Goal: Information Seeking & Learning: Learn about a topic

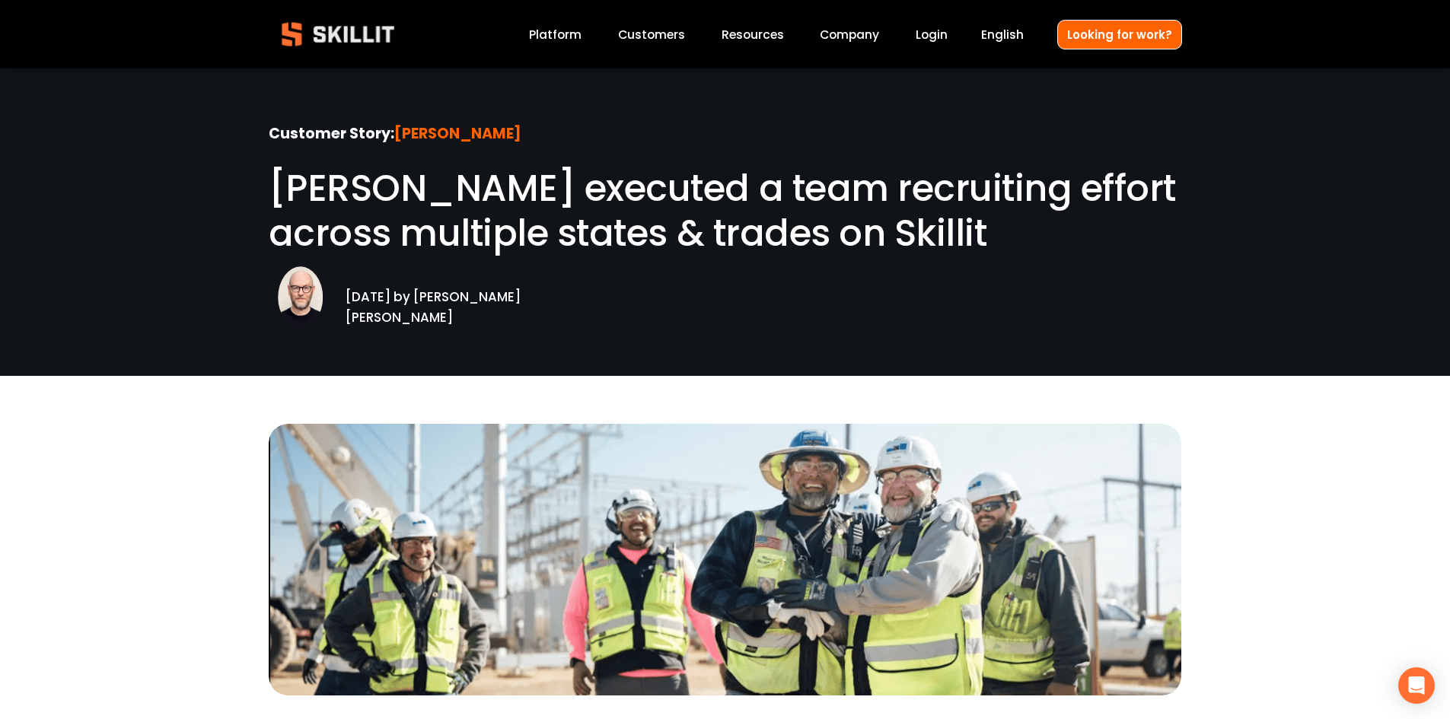
click at [572, 37] on link "Platform" at bounding box center [555, 34] width 53 height 21
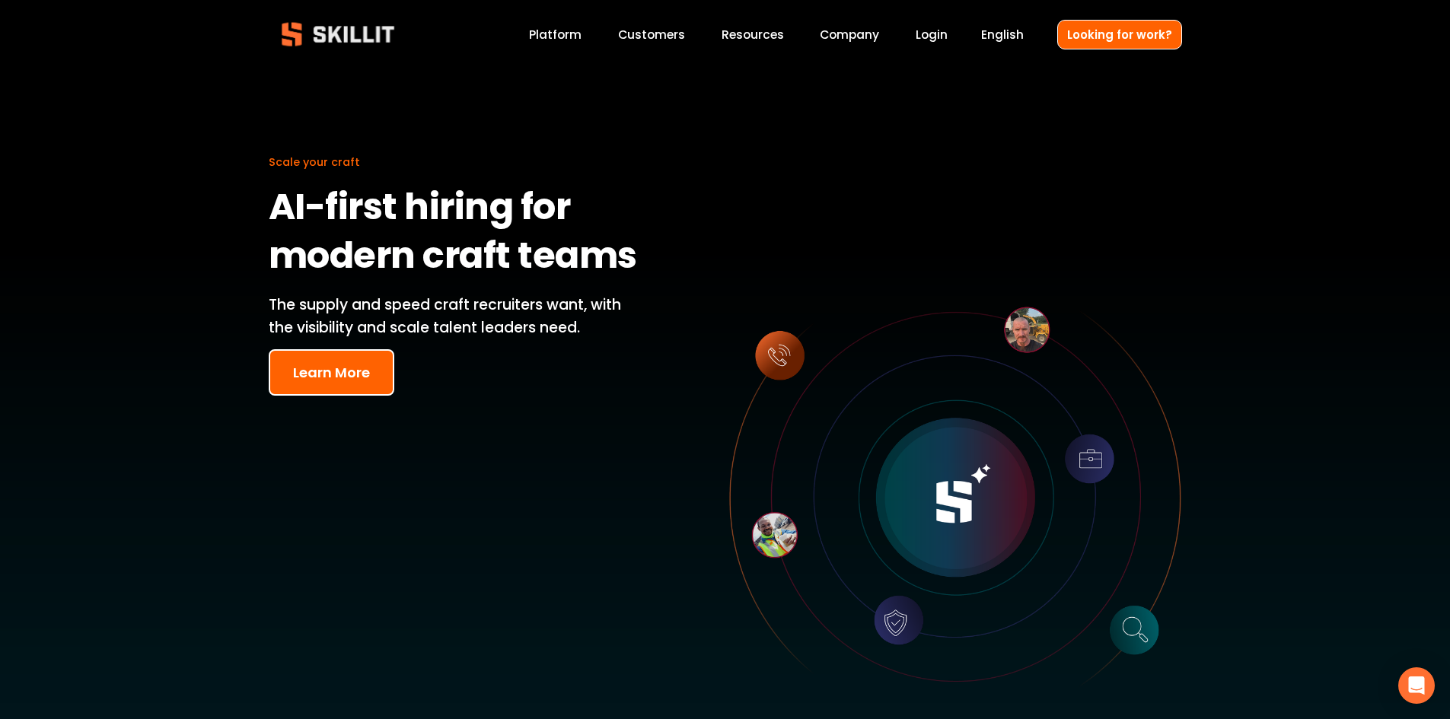
click at [351, 383] on button "Learn More" at bounding box center [332, 372] width 126 height 46
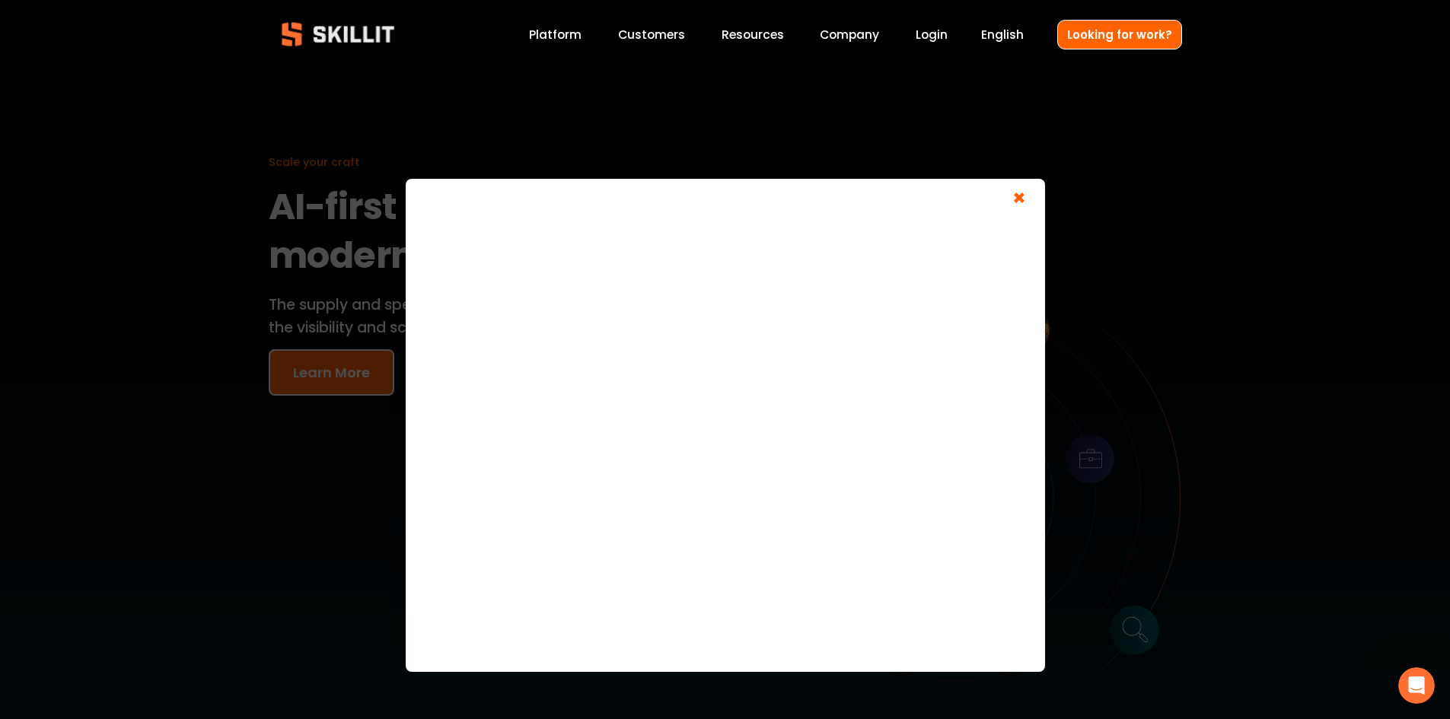
click at [1018, 197] on span "×" at bounding box center [1019, 200] width 29 height 28
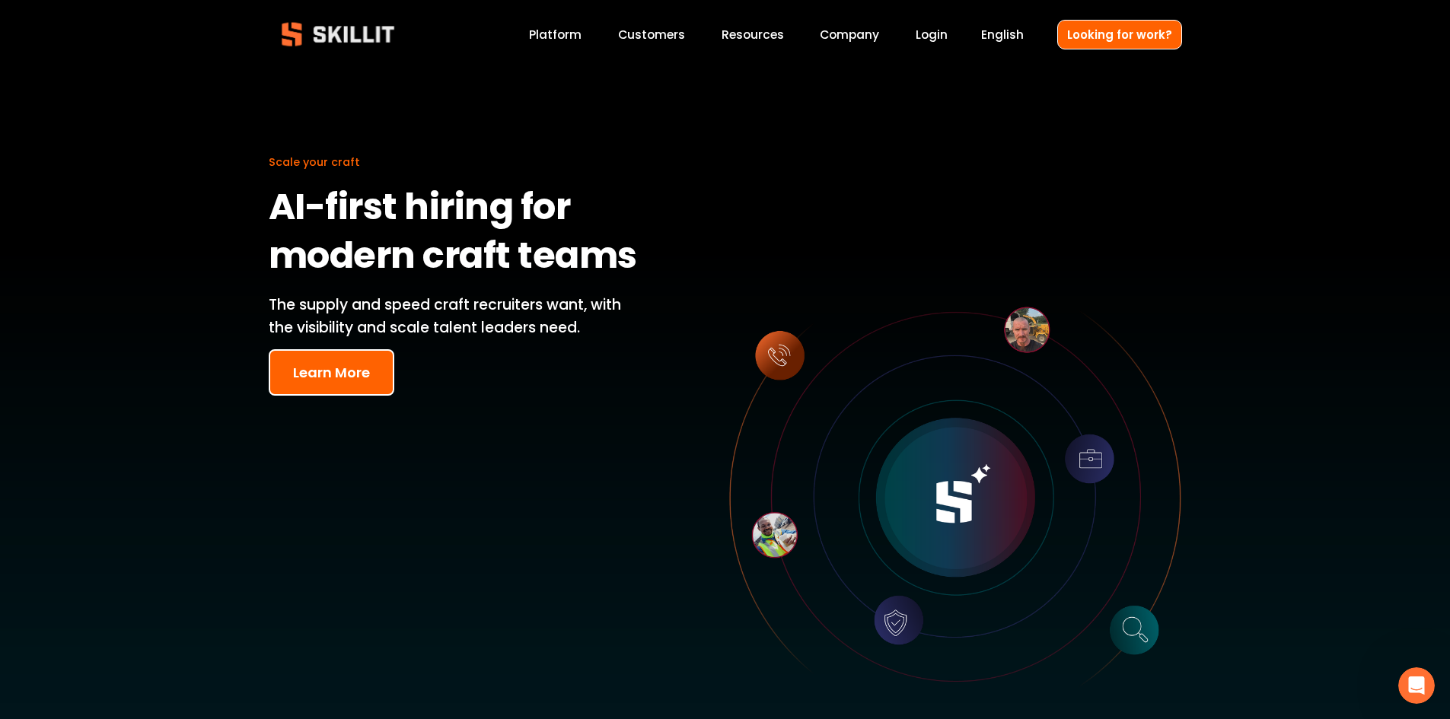
click at [747, 27] on span "Resources" at bounding box center [753, 35] width 62 height 18
click at [0, 0] on span "Pricing" at bounding box center [0, 0] width 0 height 0
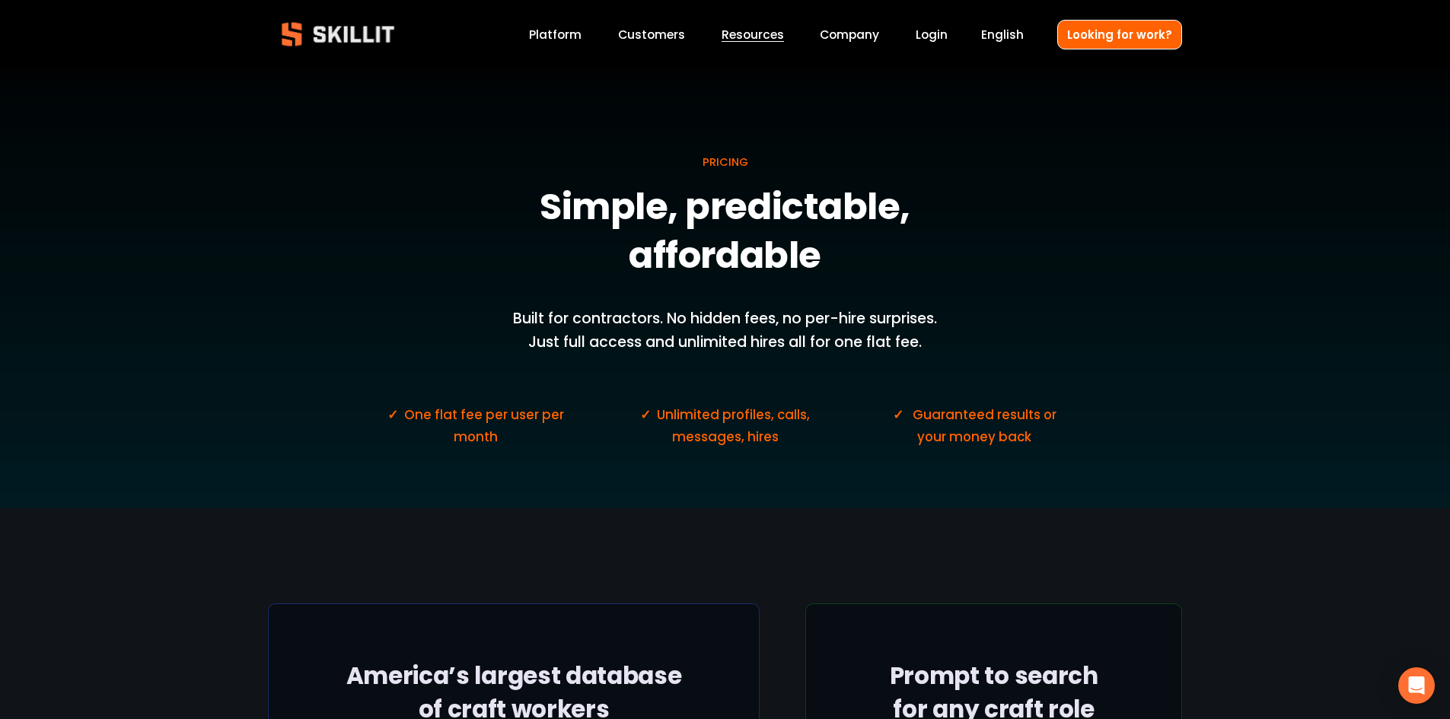
click at [662, 37] on link "Customers" at bounding box center [651, 34] width 67 height 21
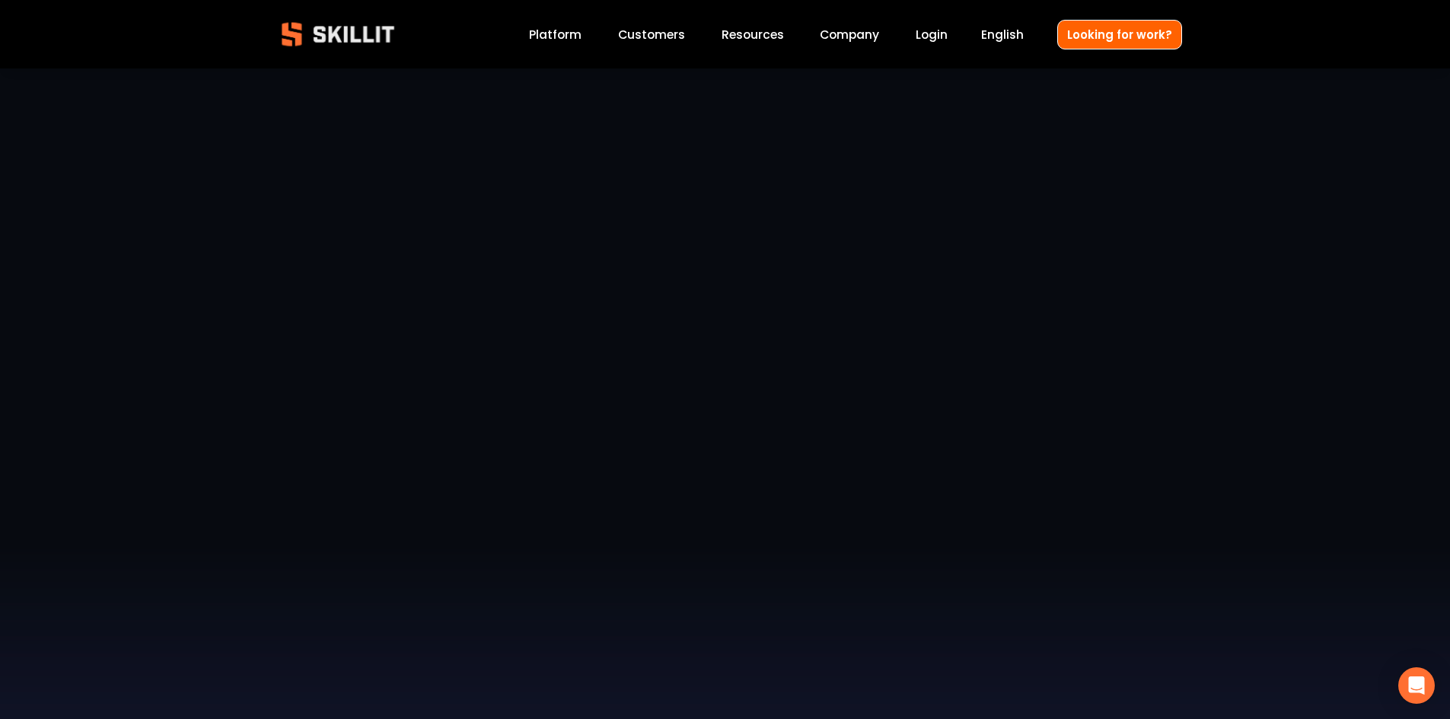
click at [843, 33] on link "Company" at bounding box center [849, 34] width 59 height 21
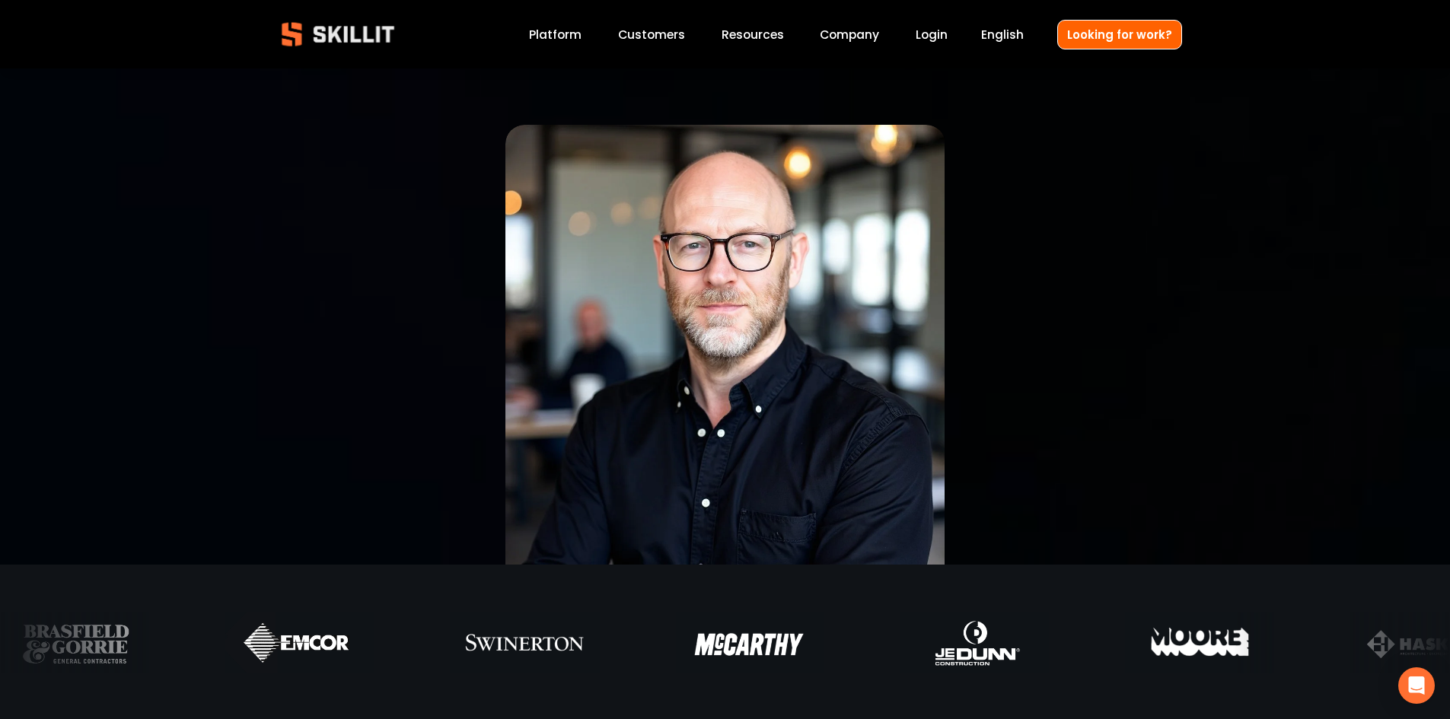
click at [671, 36] on link "Customers" at bounding box center [651, 34] width 67 height 21
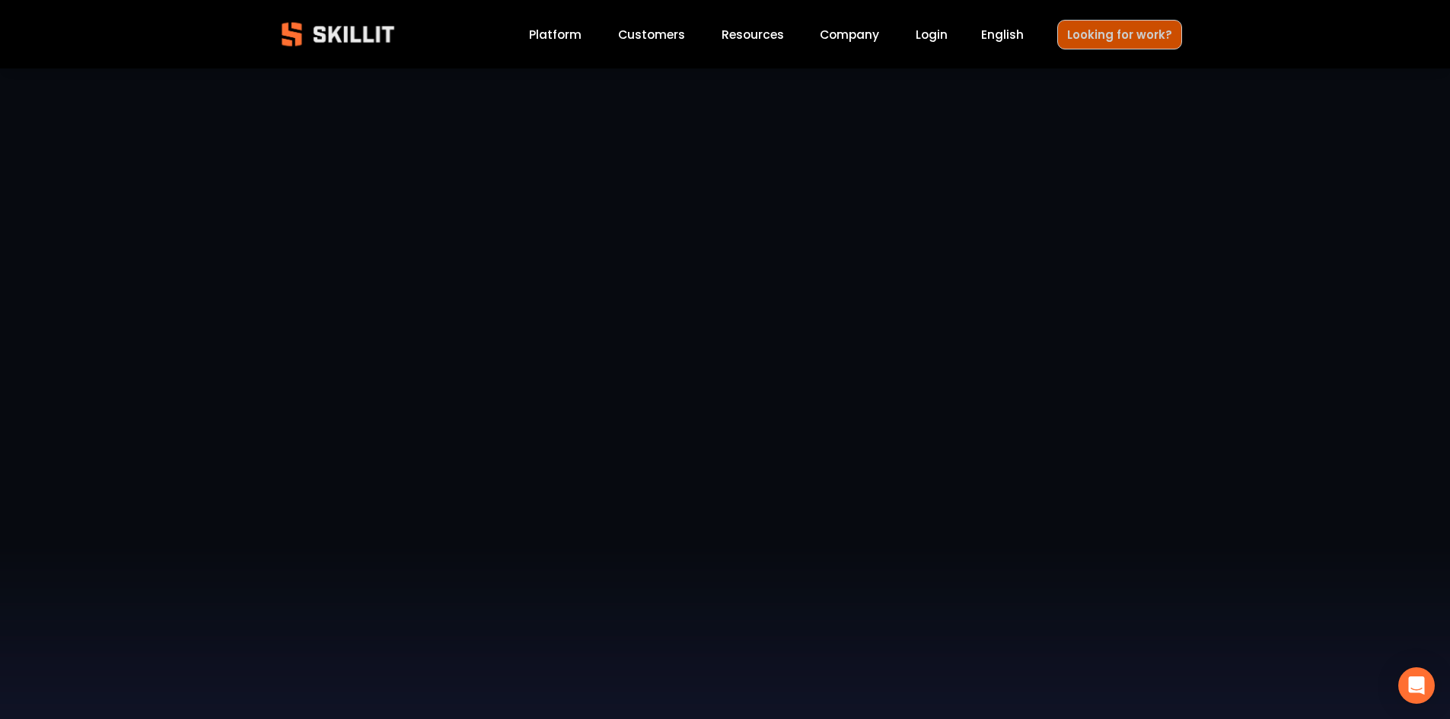
click at [1154, 41] on link "Looking for work?" at bounding box center [1119, 35] width 125 height 30
